Goal: Find contact information: Find contact information

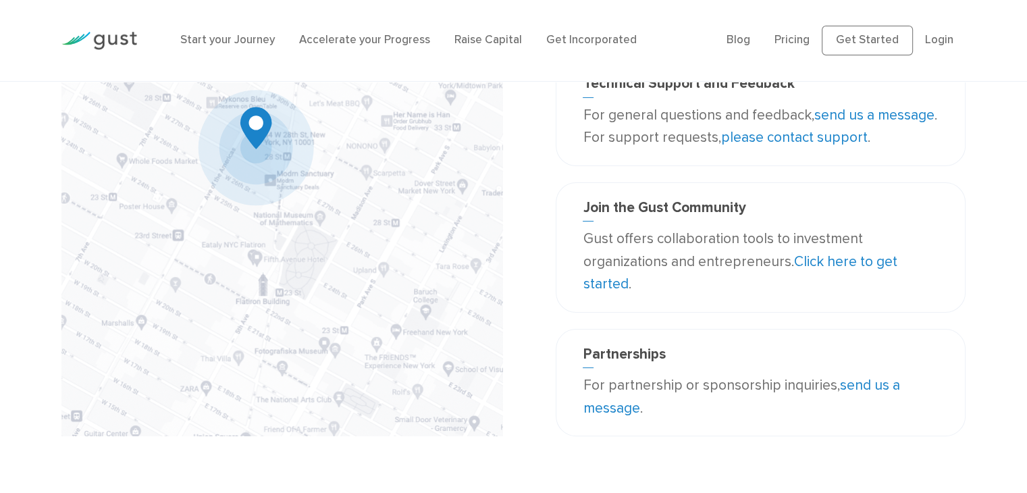
scroll to position [135, 0]
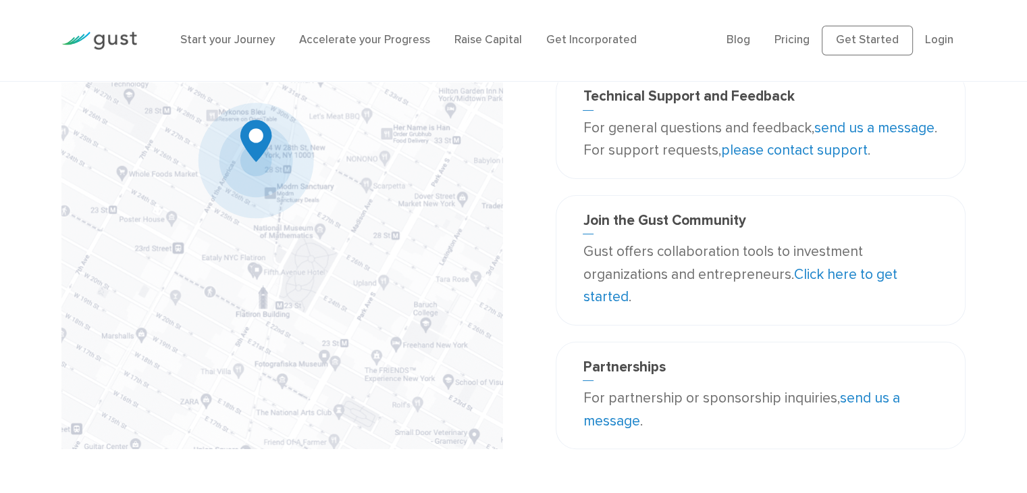
scroll to position [84, 0]
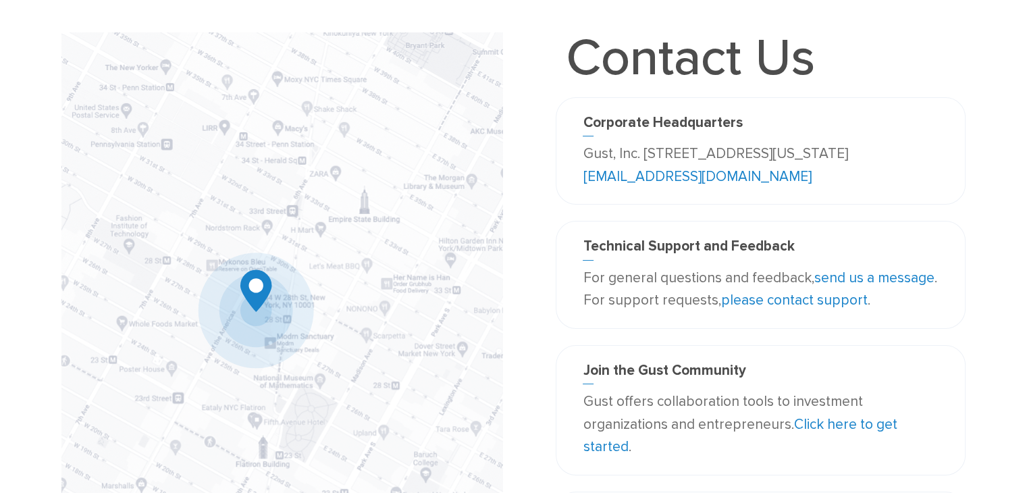
scroll to position [135, 0]
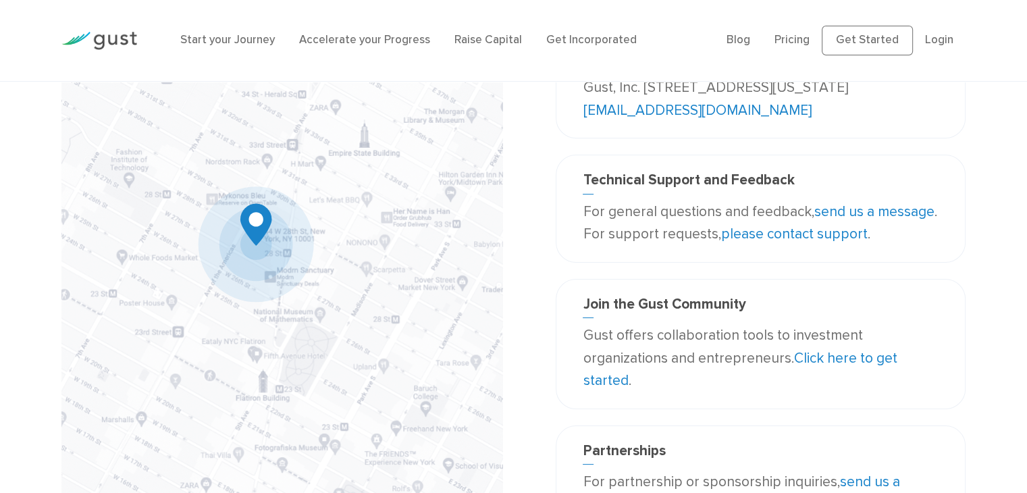
click at [710, 107] on link "[EMAIL_ADDRESS][DOMAIN_NAME]" at bounding box center [697, 110] width 228 height 17
drag, startPoint x: 750, startPoint y: 113, endPoint x: 653, endPoint y: 114, distance: 97.2
click at [653, 114] on p "Gust, Inc. 188 Grand Street Second Floor New York, NY 10013 USA info@gust.com" at bounding box center [760, 98] width 355 height 45
copy link "[EMAIL_ADDRESS][DOMAIN_NAME]"
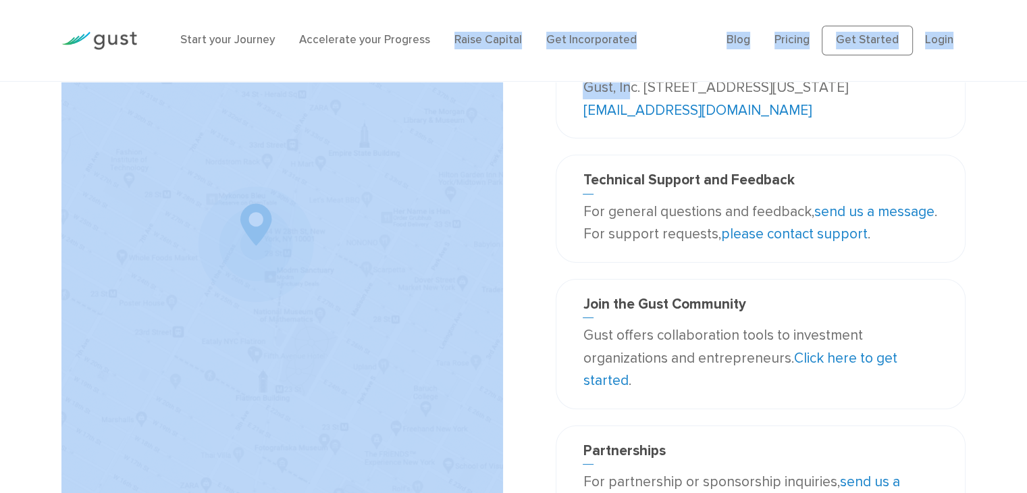
scroll to position [19, 0]
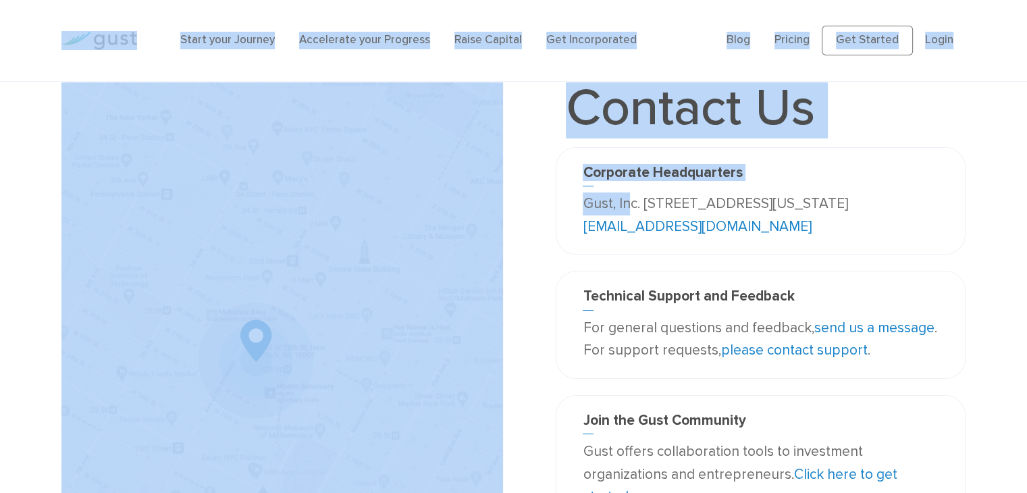
drag, startPoint x: 615, startPoint y: 84, endPoint x: 358, endPoint y: -32, distance: 282.0
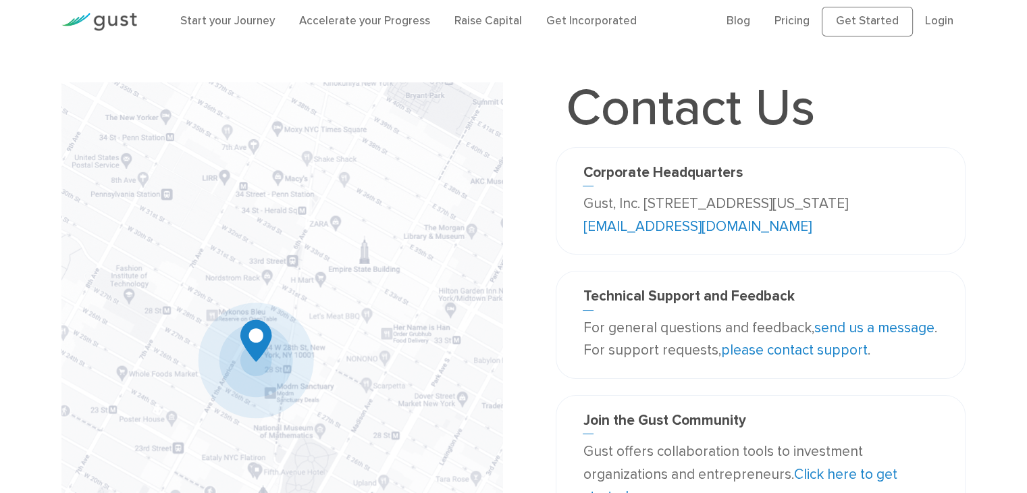
click at [759, 238] on div "Corporate Headquarters Gust, Inc. 188 Grand Street Second Floor New York, NY 10…" at bounding box center [760, 200] width 409 height 107
drag, startPoint x: 752, startPoint y: 229, endPoint x: 652, endPoint y: 233, distance: 100.0
click at [652, 233] on p "Gust, Inc. 188 Grand Street Second Floor New York, NY 10013 USA info@gust.com" at bounding box center [760, 214] width 355 height 45
copy link "[EMAIL_ADDRESS][DOMAIN_NAME]"
